Goal: Check status

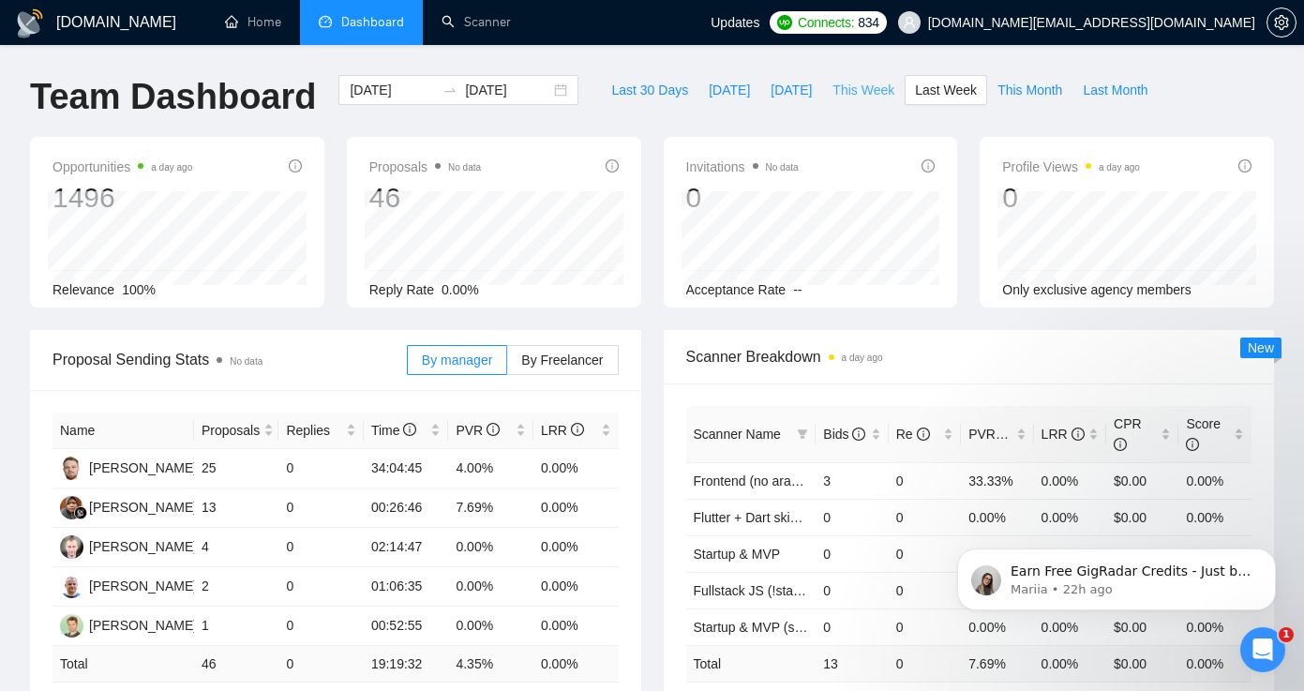
click at [849, 98] on span "This Week" at bounding box center [863, 90] width 62 height 21
type input "[DATE]"
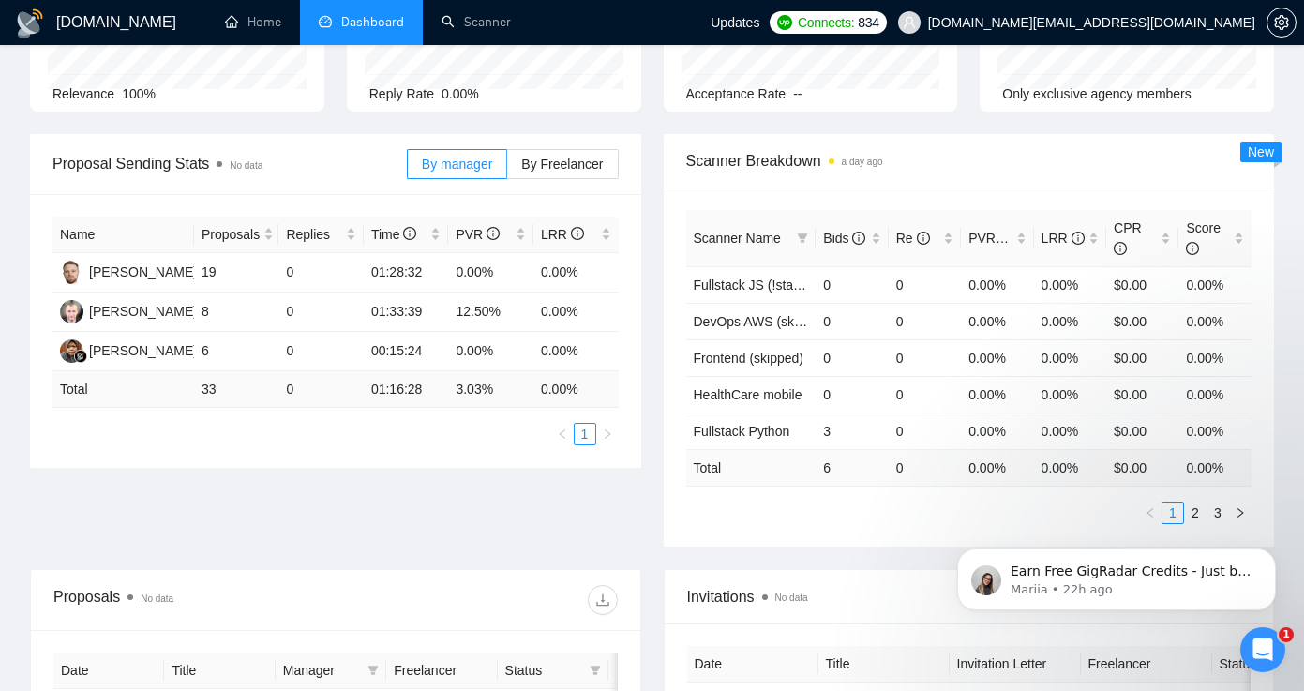
scroll to position [231, 0]
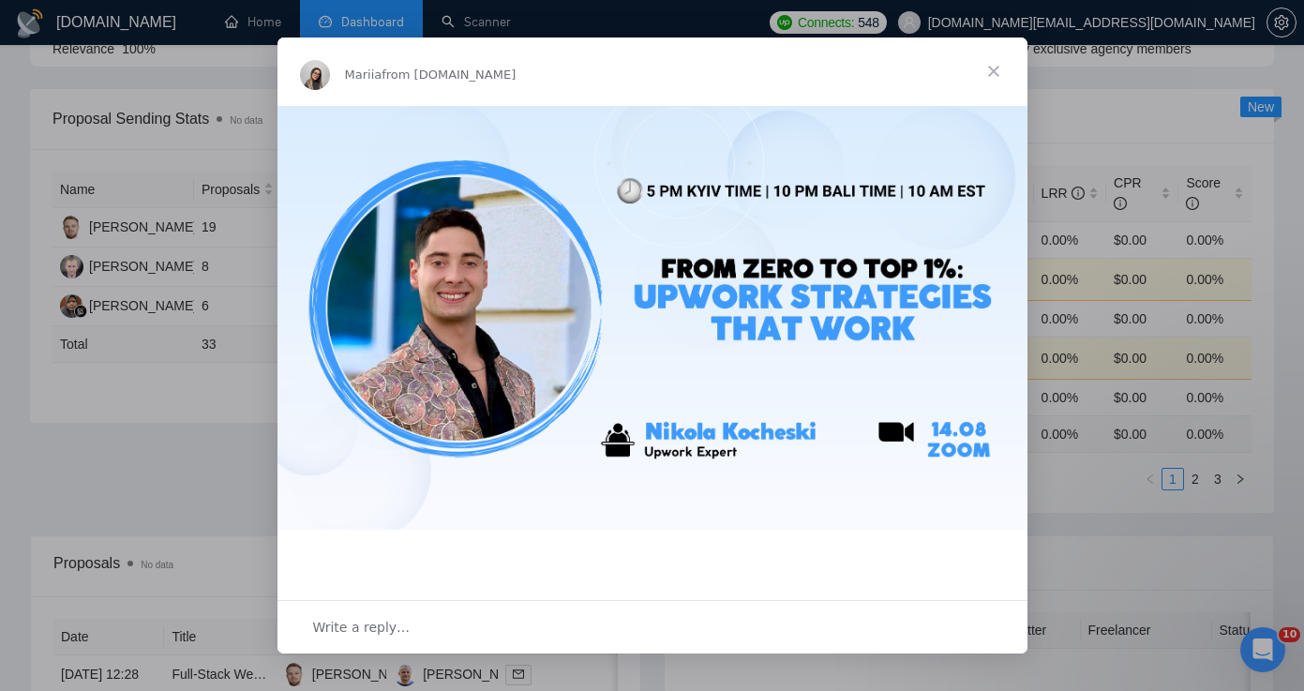
click at [993, 74] on span "Close" at bounding box center [993, 70] width 67 height 67
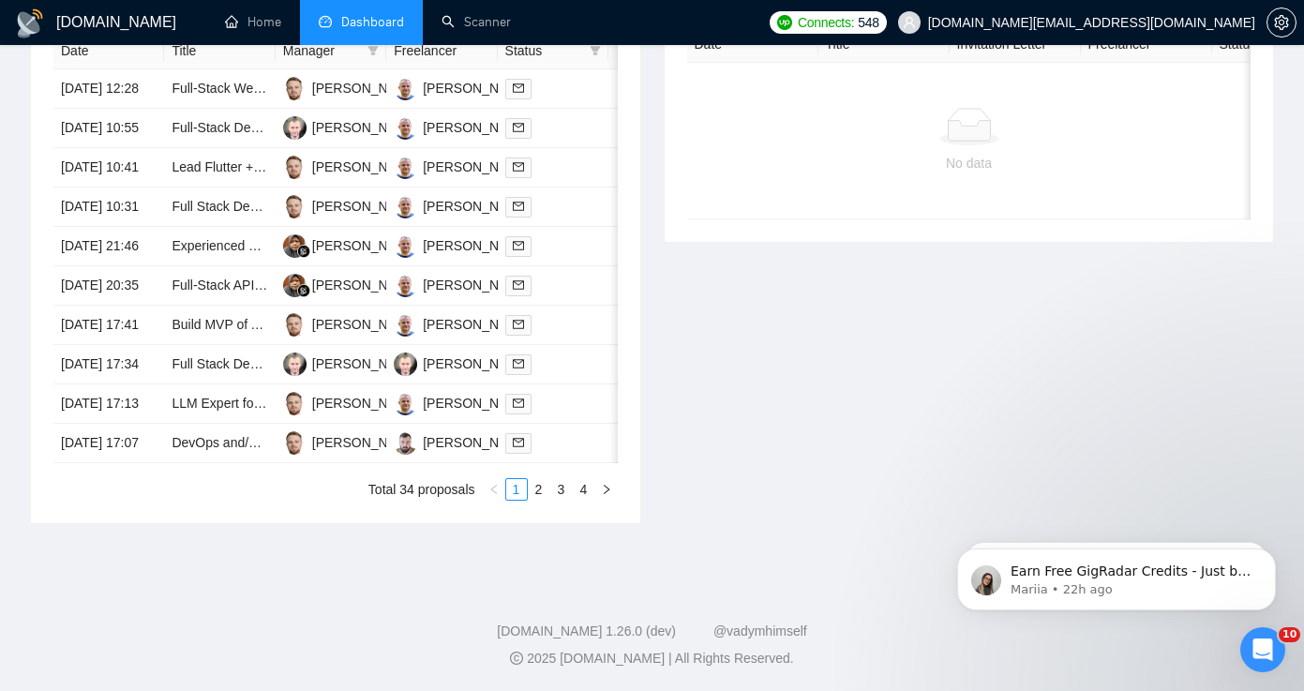
scroll to position [1005, 0]
